Goal: Task Accomplishment & Management: Manage account settings

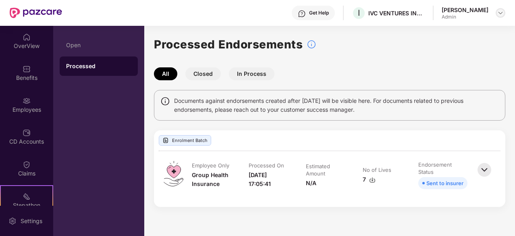
scroll to position [96, 0]
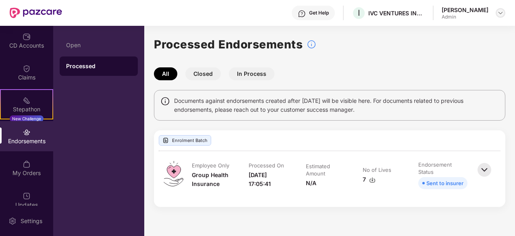
click at [501, 12] on img at bounding box center [500, 13] width 6 height 6
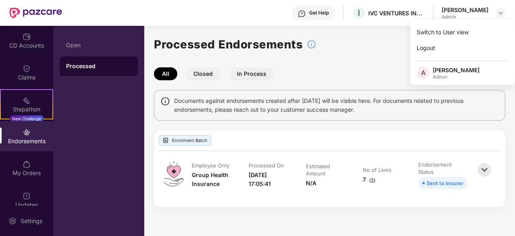
click at [356, 52] on div "Processed Endorsements" at bounding box center [329, 44] width 351 height 18
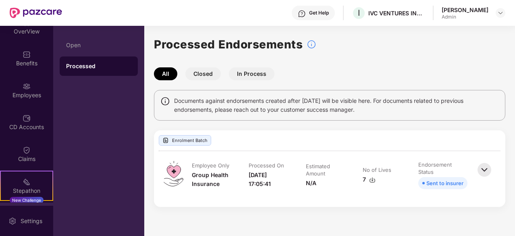
scroll to position [0, 0]
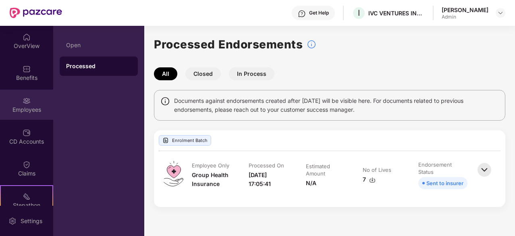
click at [25, 101] on img at bounding box center [27, 101] width 8 height 8
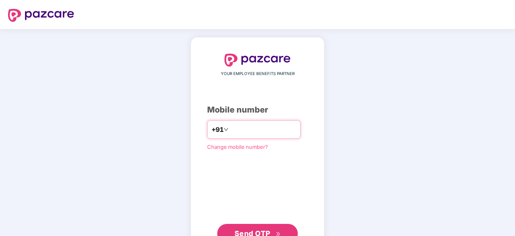
type input "**********"
click at [253, 230] on span "Send OTP" at bounding box center [252, 233] width 36 height 8
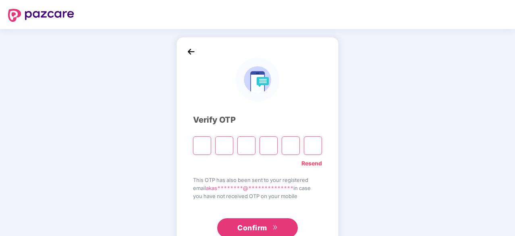
type input "*"
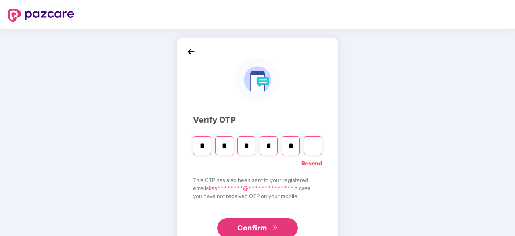
type input "*"
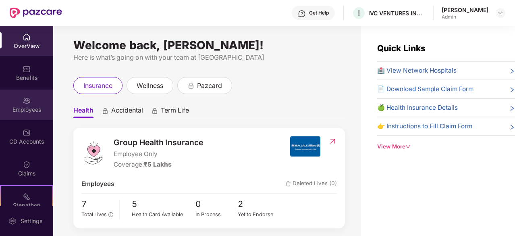
click at [24, 101] on img at bounding box center [27, 101] width 8 height 8
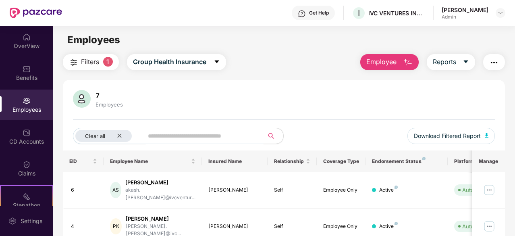
click at [443, 107] on div "7 Employees" at bounding box center [284, 99] width 422 height 19
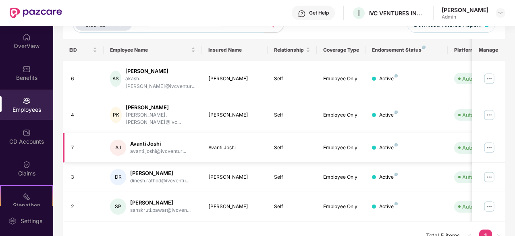
click at [487, 141] on img at bounding box center [488, 147] width 13 height 13
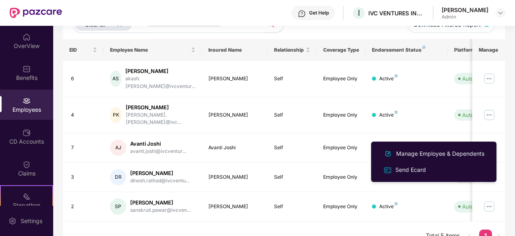
click at [126, 222] on div "EID Employee Name Insured Name Relationship Coverage Type Endorsement Status Pl…" at bounding box center [284, 144] width 442 height 211
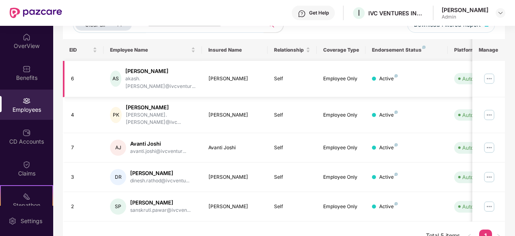
click at [489, 75] on img at bounding box center [488, 78] width 13 height 13
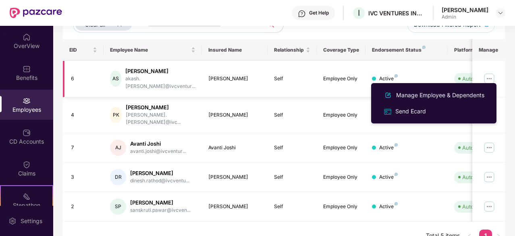
click at [489, 75] on img at bounding box center [488, 78] width 13 height 13
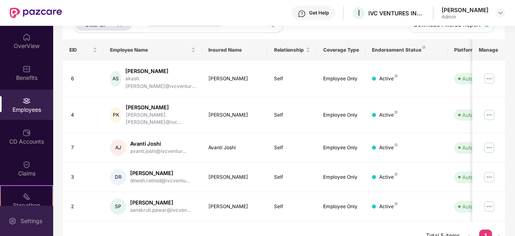
click at [32, 219] on div "Settings" at bounding box center [31, 221] width 27 height 8
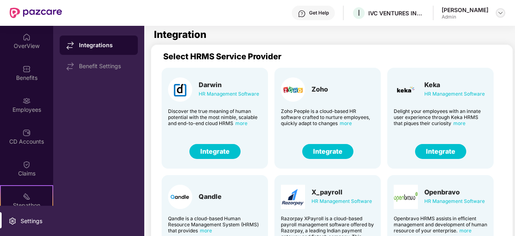
click at [500, 14] on img at bounding box center [500, 13] width 6 height 6
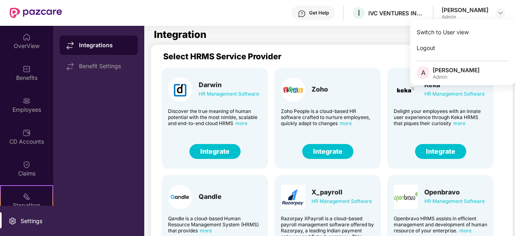
click at [107, 102] on div "Integrations Benefit Settings" at bounding box center [98, 131] width 91 height 210
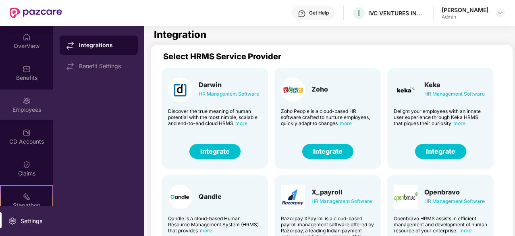
click at [25, 102] on img at bounding box center [27, 101] width 8 height 8
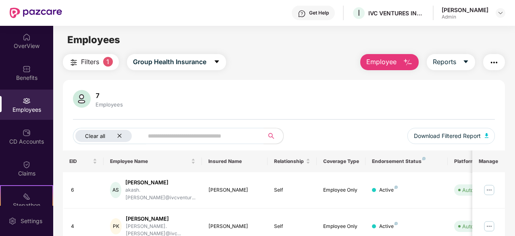
click at [120, 134] on icon "close" at bounding box center [119, 136] width 4 height 4
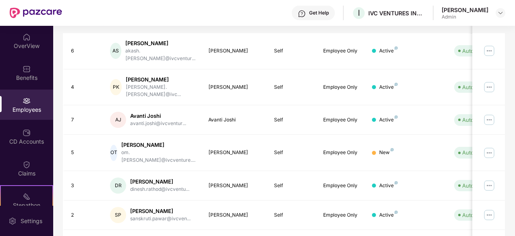
scroll to position [145, 0]
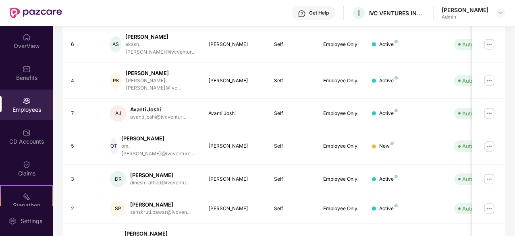
click at [50, 98] on div "Employees" at bounding box center [26, 104] width 53 height 30
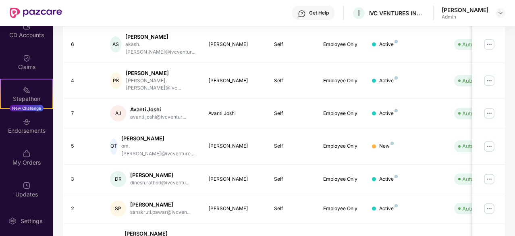
scroll to position [0, 0]
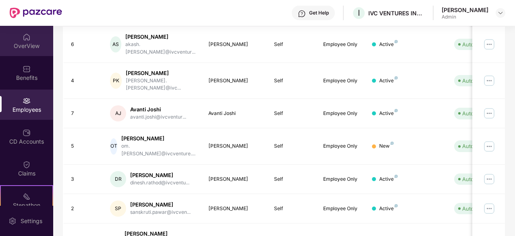
click at [29, 39] on div "OverView" at bounding box center [26, 41] width 53 height 30
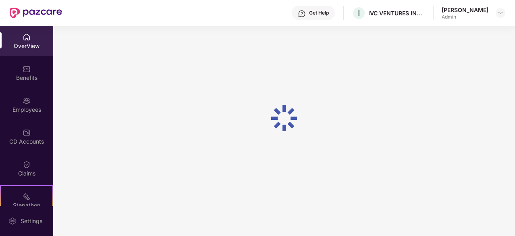
scroll to position [26, 0]
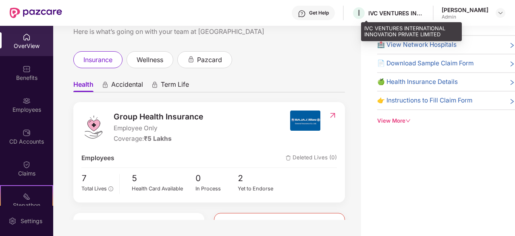
click at [410, 12] on div "IVC VENTURES INTERNATIONAL INNOVATION PRIVATE LIMITED" at bounding box center [396, 13] width 56 height 8
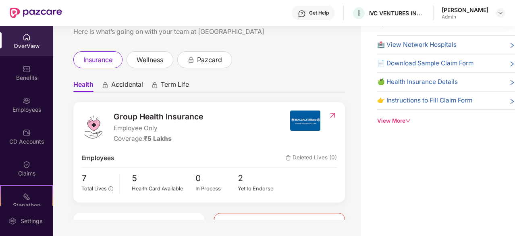
click at [402, 121] on div "View More" at bounding box center [446, 120] width 138 height 8
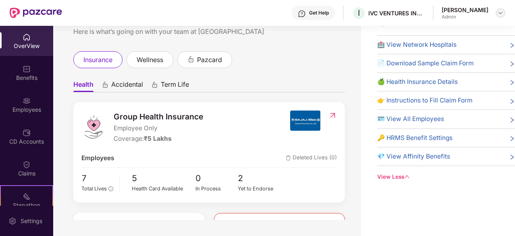
click at [501, 12] on img at bounding box center [500, 13] width 6 height 6
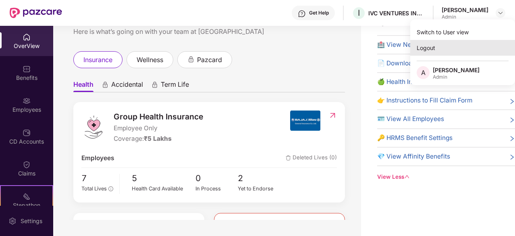
click at [429, 48] on div "Logout" at bounding box center [462, 48] width 105 height 16
